Goal: Information Seeking & Learning: Find specific fact

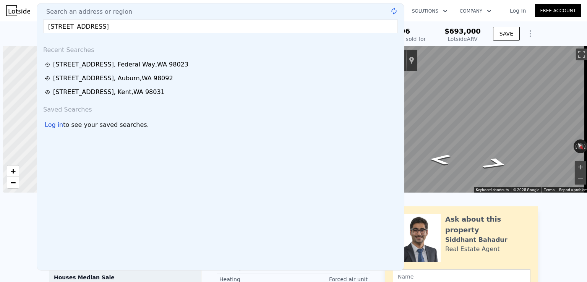
scroll to position [0, 3]
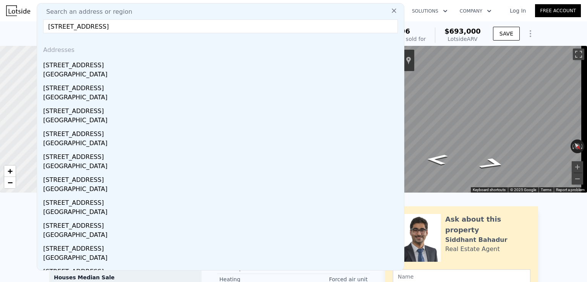
type input "[STREET_ADDRESS]"
drag, startPoint x: 103, startPoint y: 70, endPoint x: 143, endPoint y: 1, distance: 79.6
click at [103, 70] on div "[GEOGRAPHIC_DATA]" at bounding box center [222, 75] width 358 height 11
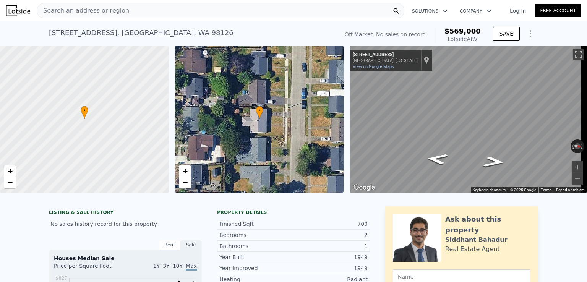
click at [463, 32] on span "$569,000" at bounding box center [462, 31] width 36 height 8
copy span "$569,000"
